Goal: Task Accomplishment & Management: Use online tool/utility

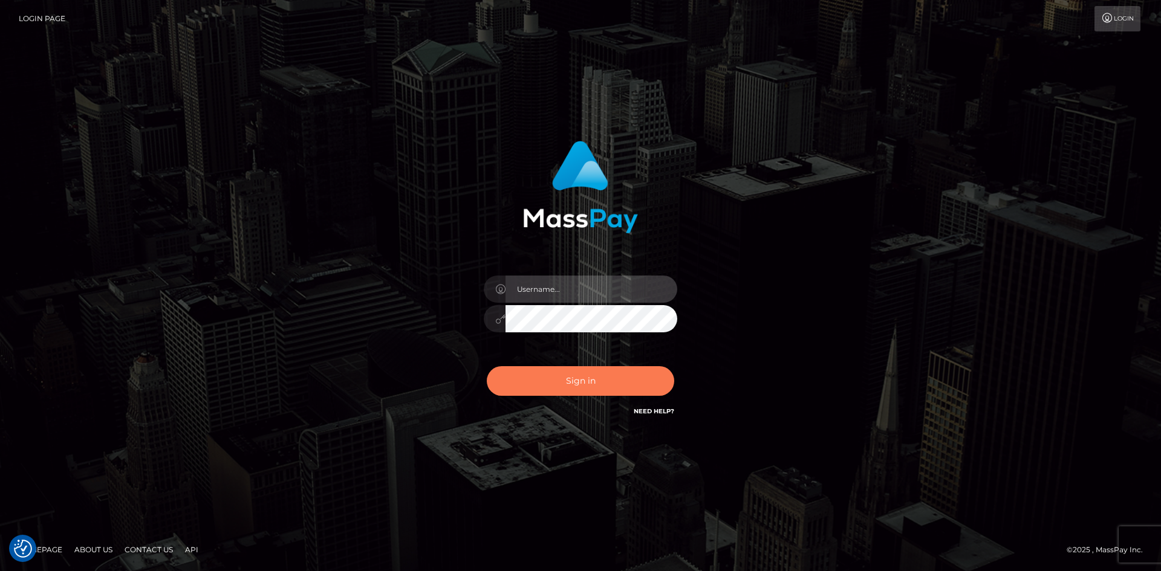
type input "knap.greatlife"
click at [585, 382] on button "Sign in" at bounding box center [580, 381] width 187 height 30
type input "knap.greatlife"
click at [576, 379] on button "Sign in" at bounding box center [580, 381] width 187 height 30
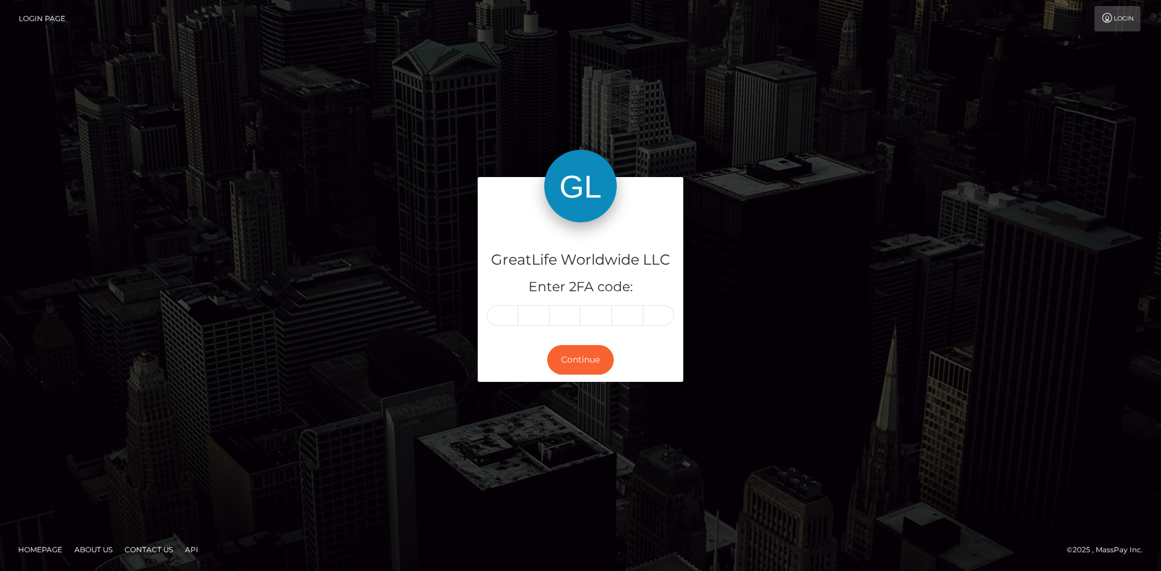
click at [502, 316] on input "text" at bounding box center [502, 315] width 31 height 21
type input "8"
type input "9"
type input "2"
type input "7"
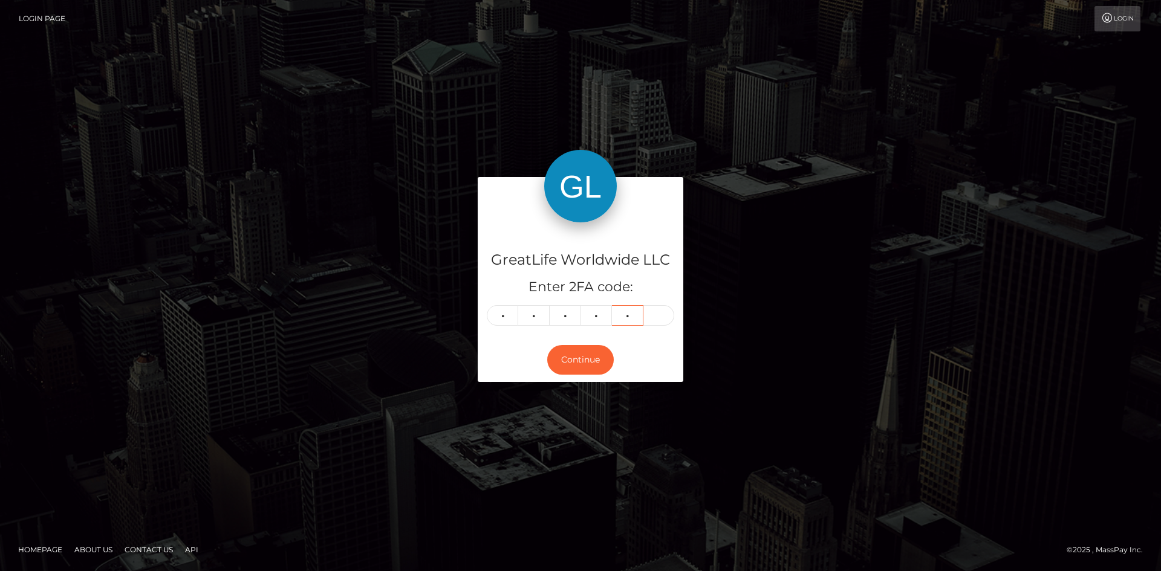
type input "2"
type input "8"
type input "6"
type input "9"
type input "2"
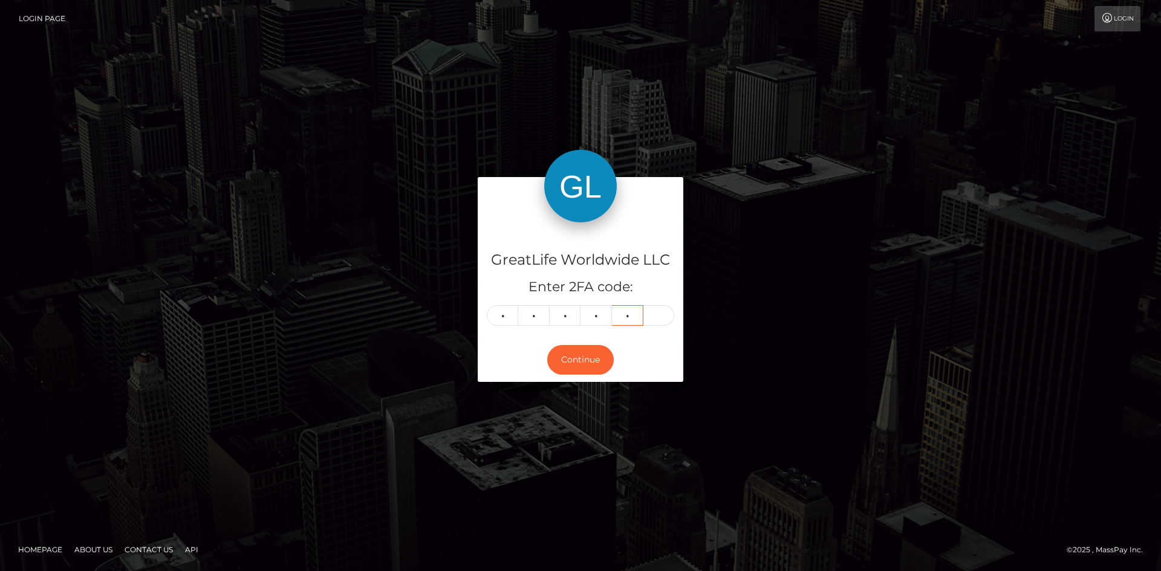
type input "7"
type input "2"
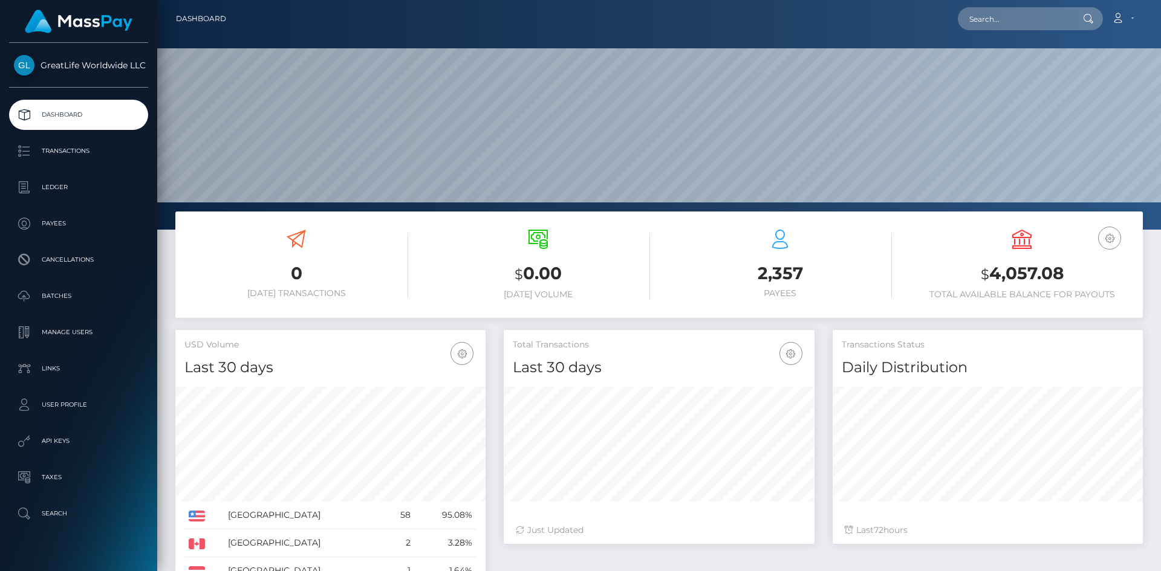
scroll to position [215, 311]
paste input "greatlife@saversnetwork.com"
click at [1009, 18] on input "text" at bounding box center [1015, 18] width 114 height 23
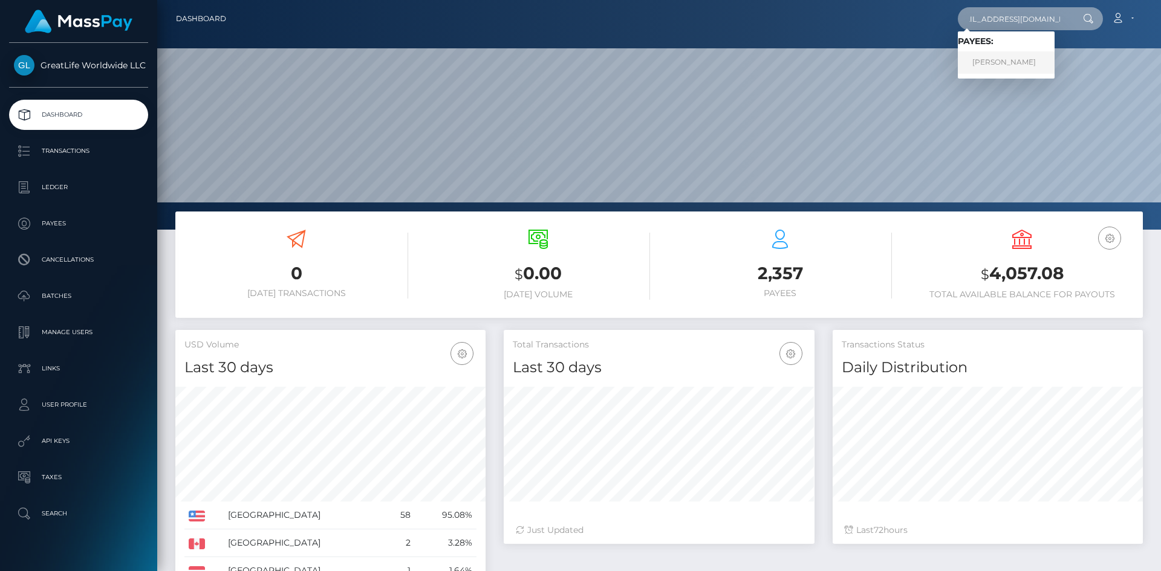
type input "greatlife@saversnetwork.com"
click at [1002, 61] on link "Bernard Mattingly" at bounding box center [1006, 62] width 97 height 22
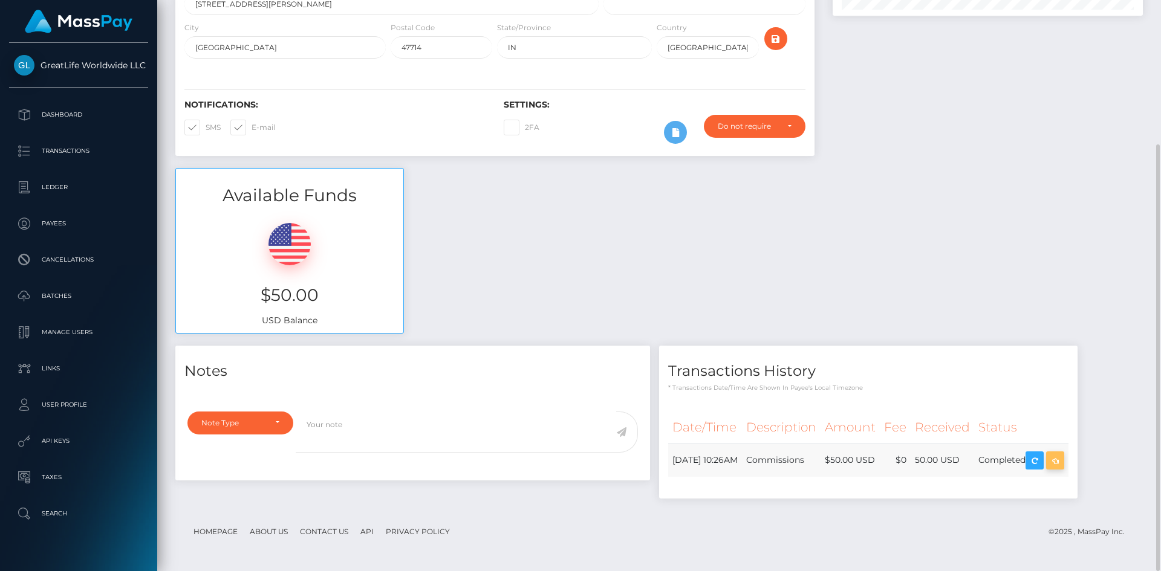
scroll to position [145, 311]
click at [1063, 458] on icon "button" at bounding box center [1055, 461] width 15 height 15
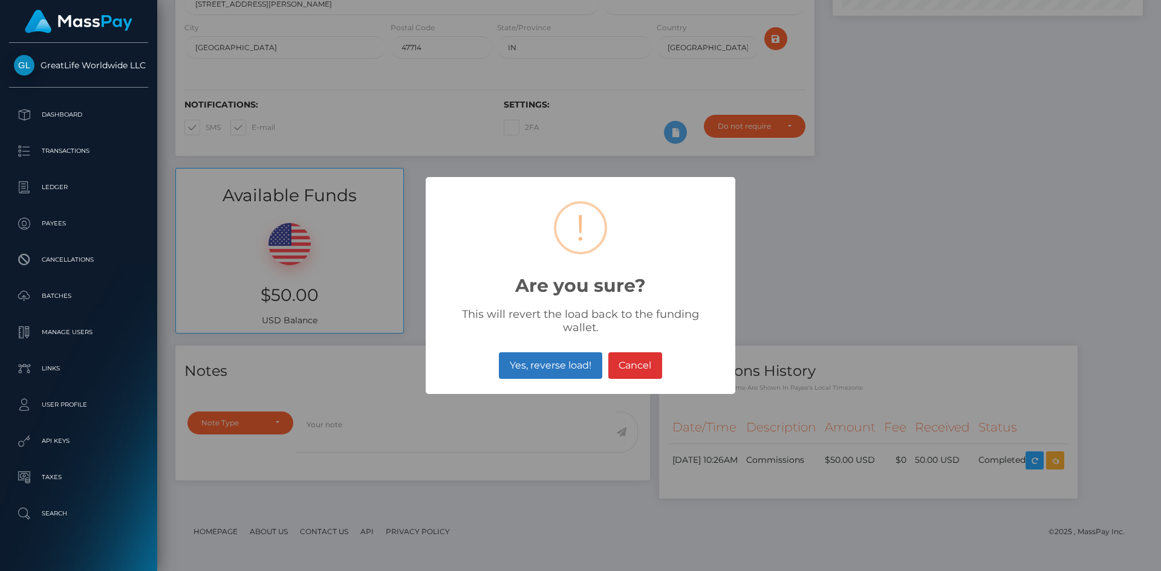
click at [545, 360] on button "Yes, reverse load!" at bounding box center [550, 366] width 103 height 27
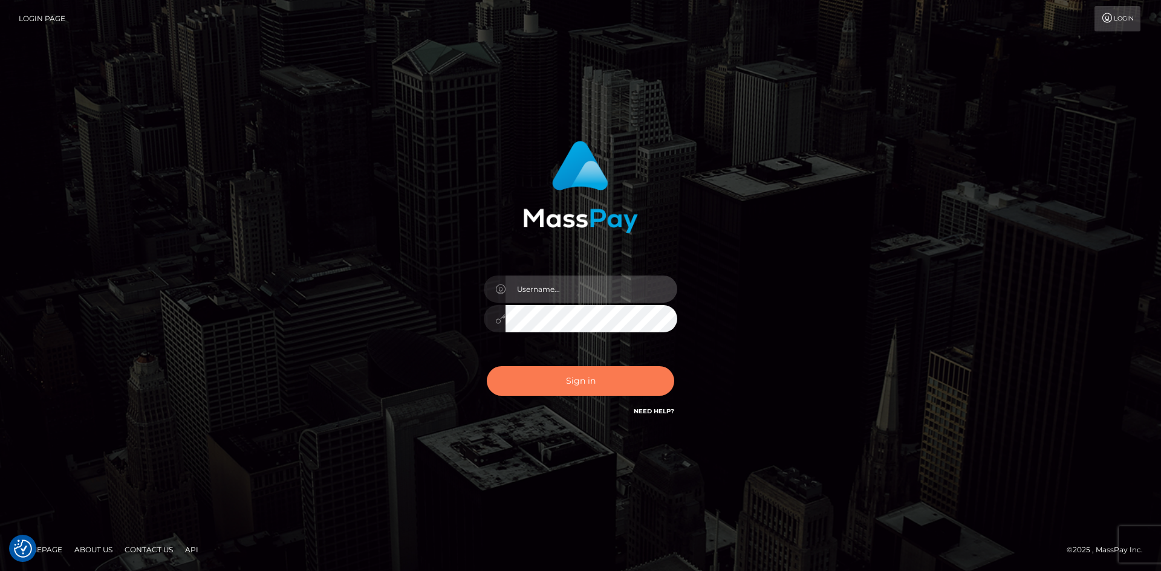
type input "knap.greatlife"
click at [524, 388] on button "Sign in" at bounding box center [580, 381] width 187 height 30
type input "knap.greatlife"
click at [524, 388] on button "Sign in" at bounding box center [580, 381] width 187 height 30
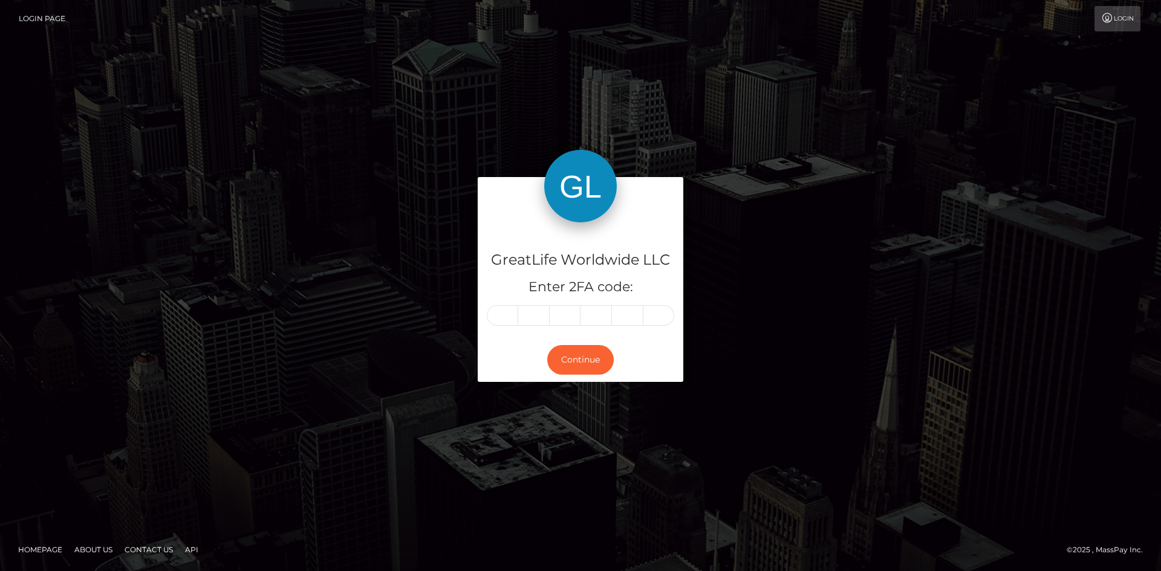
click at [509, 319] on input "text" at bounding box center [502, 315] width 31 height 21
